Goal: Information Seeking & Learning: Learn about a topic

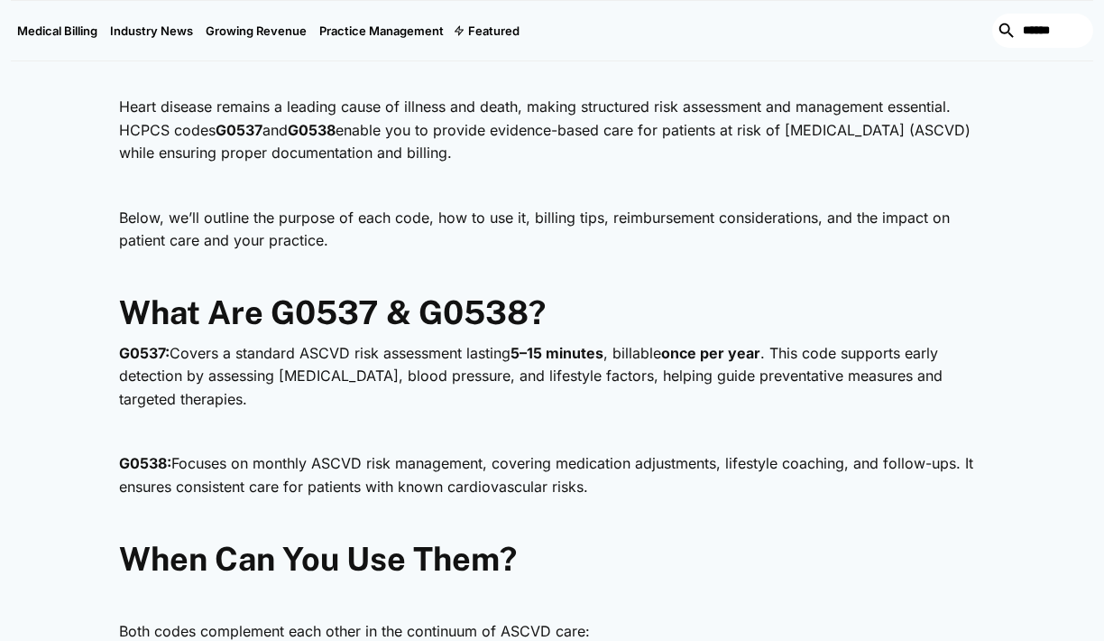
scroll to position [790, 0]
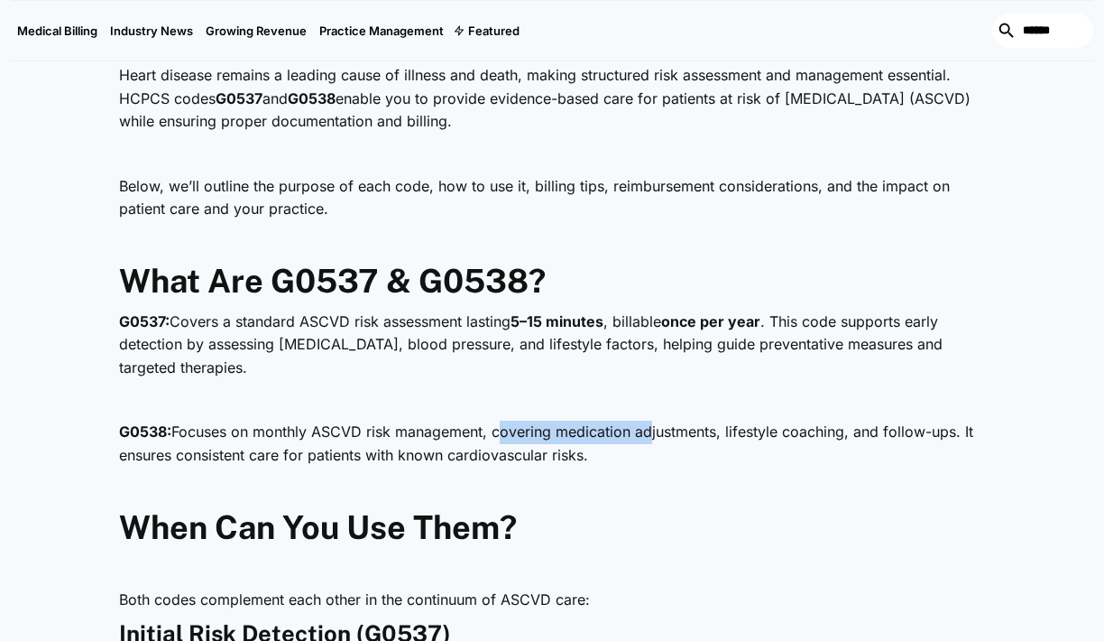
drag, startPoint x: 500, startPoint y: 432, endPoint x: 650, endPoint y: 432, distance: 150.7
click at [650, 432] on p "G0538: Focuses on monthly ASCVD risk management, covering medication adjustment…" at bounding box center [552, 443] width 866 height 46
drag, startPoint x: 494, startPoint y: 434, endPoint x: 943, endPoint y: 435, distance: 448.4
click at [943, 435] on p "G0538: Focuses on monthly ASCVD risk management, covering medication adjustment…" at bounding box center [552, 443] width 866 height 46
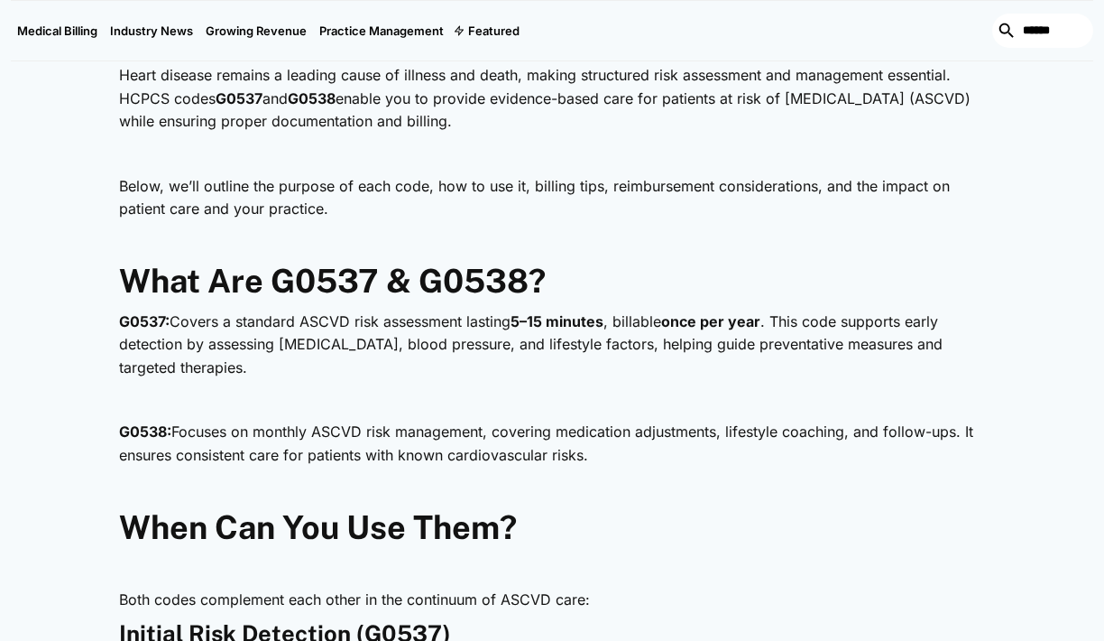
click at [461, 368] on p "G0537: Covers a standard ASCVD risk assessment lasting 5–15 minutes , billable …" at bounding box center [552, 344] width 866 height 69
drag, startPoint x: 498, startPoint y: 430, endPoint x: 604, endPoint y: 447, distance: 107.8
click at [604, 447] on p "G0538: Focuses on monthly ASCVD risk management, covering medication adjustment…" at bounding box center [552, 443] width 866 height 46
copy p "covering medication adjustments, lifestyle coaching, and follow-ups. It ensures…"
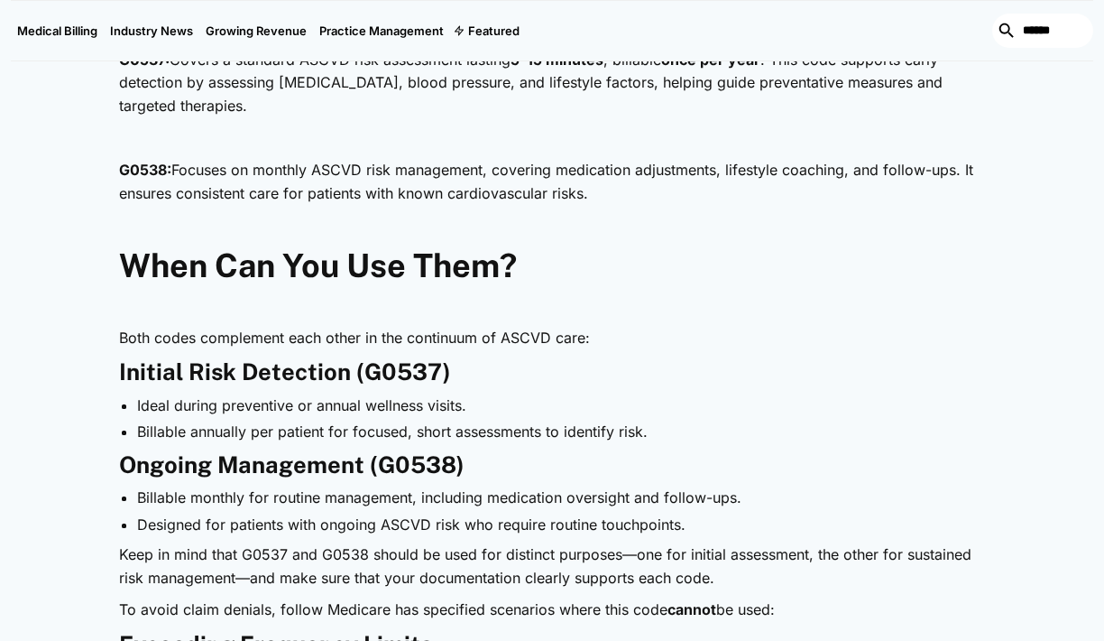
scroll to position [1083, 0]
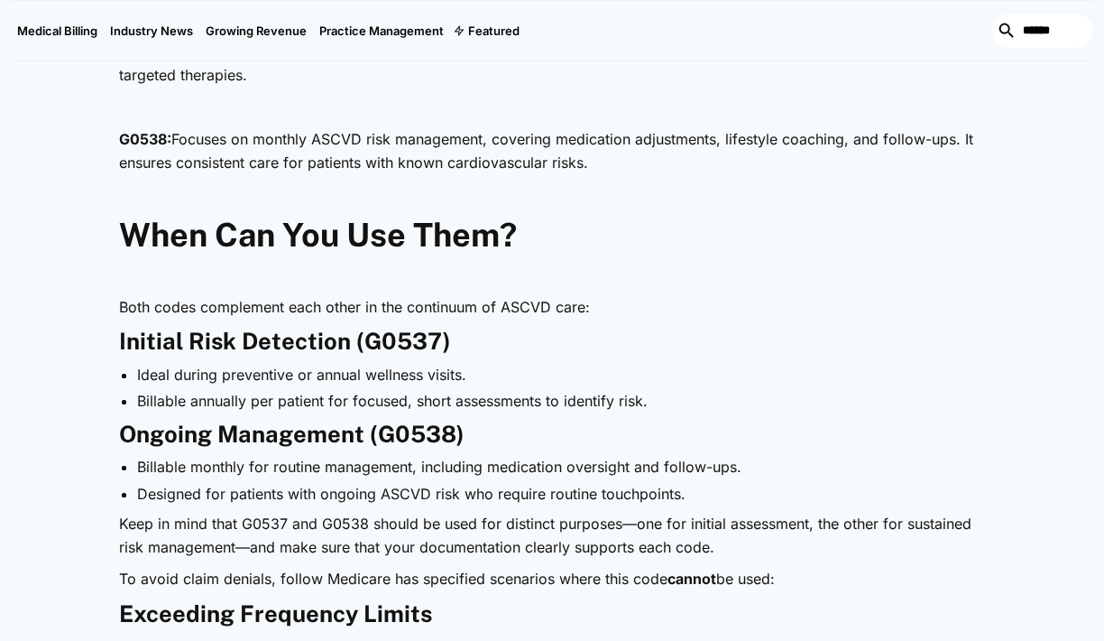
click at [521, 310] on p "Both codes complement each other in the continuum of ASCVD care:" at bounding box center [552, 307] width 866 height 23
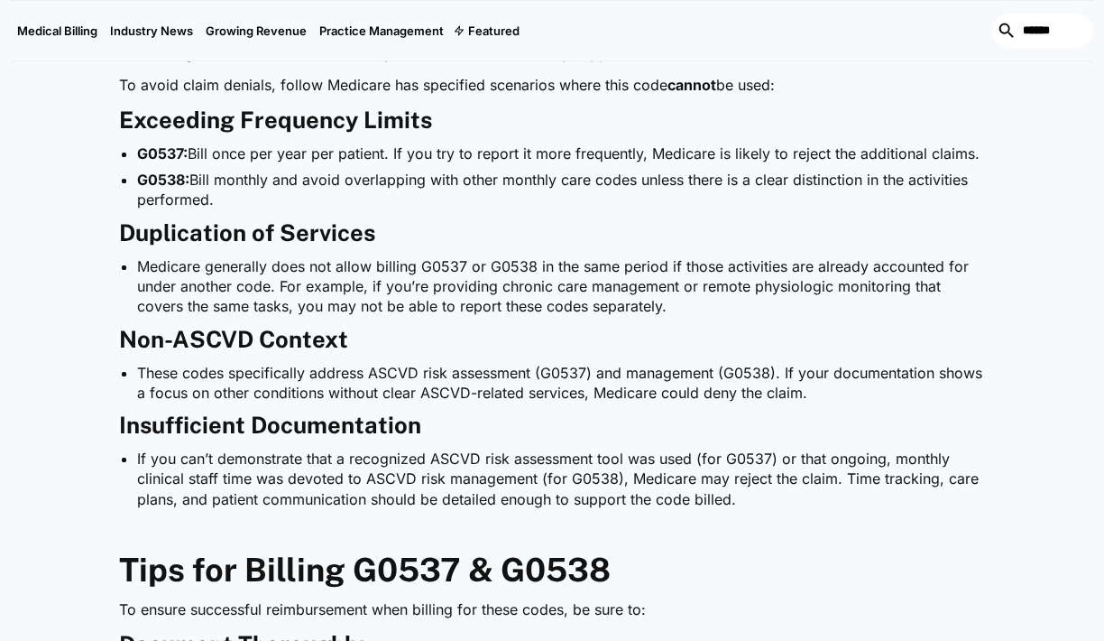
scroll to position [1659, 0]
